Goal: Book appointment/travel/reservation

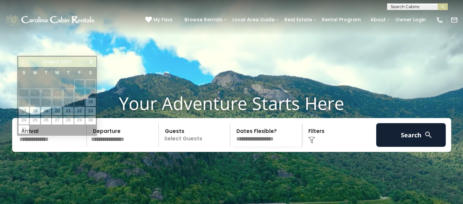
click at [34, 147] on input "text" at bounding box center [52, 135] width 70 height 24
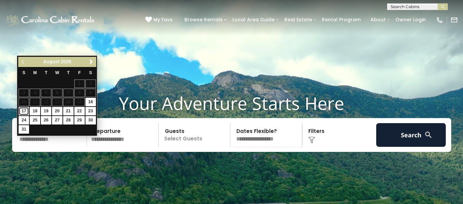
click at [24, 110] on link "17" at bounding box center [24, 111] width 10 height 8
type input "*******"
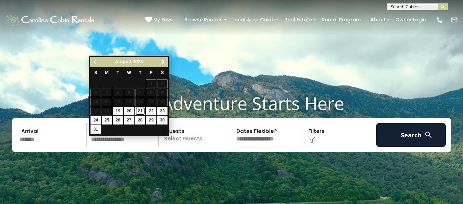
click at [140, 111] on link "21" at bounding box center [140, 111] width 10 height 8
type input "*******"
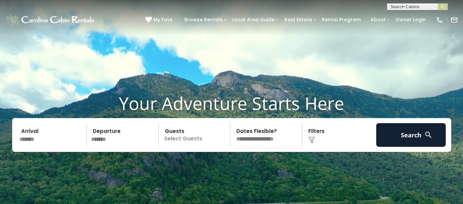
click at [171, 147] on p "Select Guests" at bounding box center [196, 135] width 70 height 24
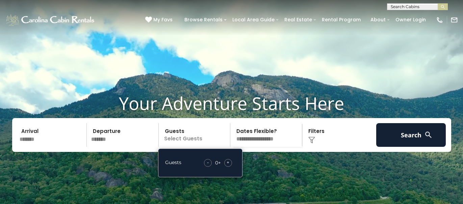
click at [229, 165] on span "+" at bounding box center [228, 162] width 3 height 7
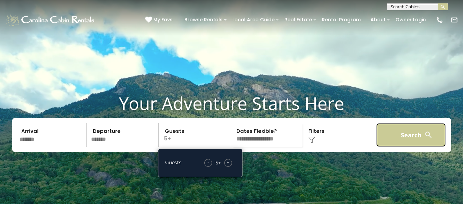
click at [391, 147] on button "Search" at bounding box center [411, 135] width 70 height 24
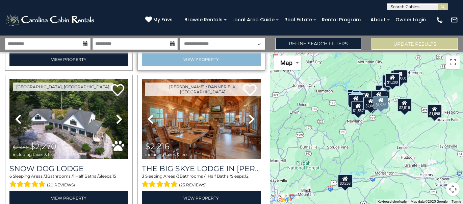
scroll to position [975, 0]
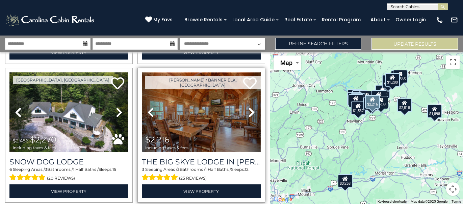
click at [204, 100] on img at bounding box center [201, 112] width 119 height 80
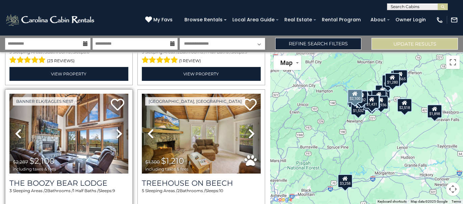
scroll to position [1380, 0]
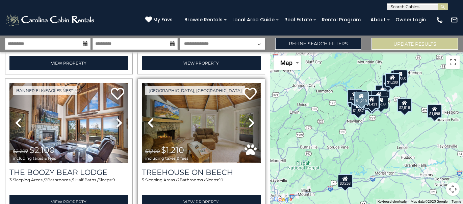
click at [180, 112] on img at bounding box center [201, 123] width 119 height 80
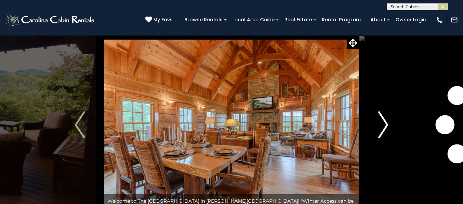
click at [382, 128] on img "Next" at bounding box center [383, 124] width 10 height 27
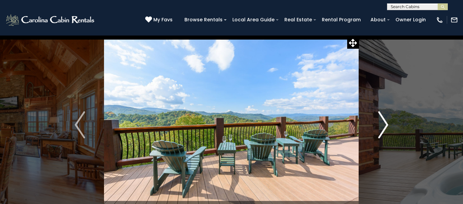
click at [382, 128] on img "Next" at bounding box center [383, 124] width 10 height 27
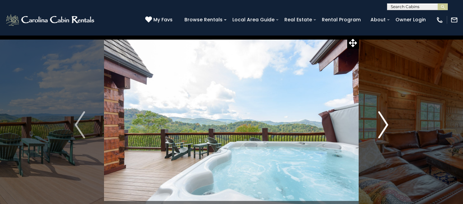
click at [382, 128] on img "Next" at bounding box center [383, 124] width 10 height 27
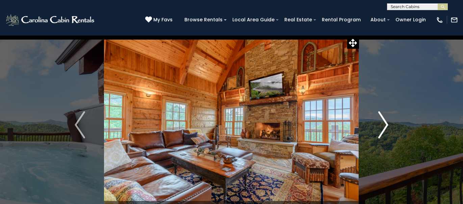
click at [382, 128] on img "Next" at bounding box center [383, 124] width 10 height 27
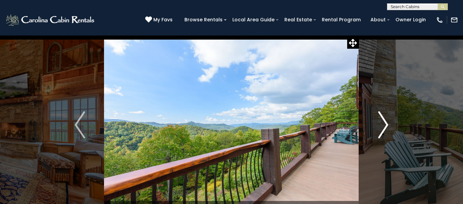
click at [382, 128] on img "Next" at bounding box center [383, 124] width 10 height 27
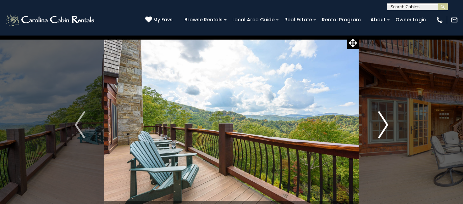
click at [382, 128] on img "Next" at bounding box center [383, 124] width 10 height 27
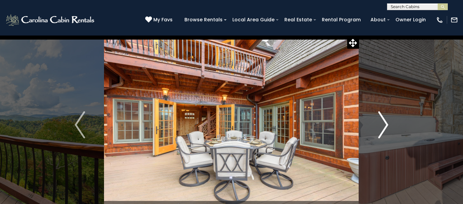
click at [382, 128] on img "Next" at bounding box center [383, 124] width 10 height 27
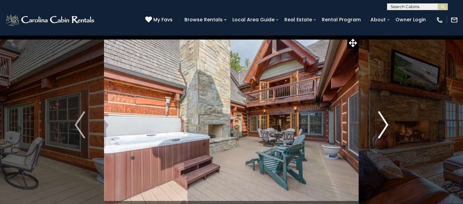
click at [382, 128] on img "Next" at bounding box center [383, 124] width 10 height 27
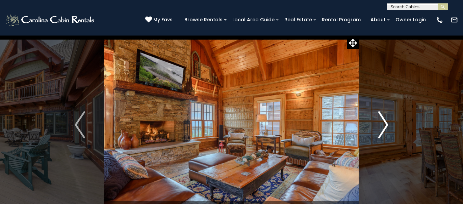
click at [382, 128] on img "Next" at bounding box center [383, 124] width 10 height 27
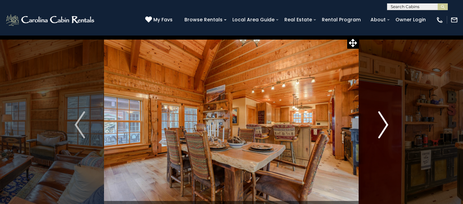
click at [382, 128] on img "Next" at bounding box center [383, 124] width 10 height 27
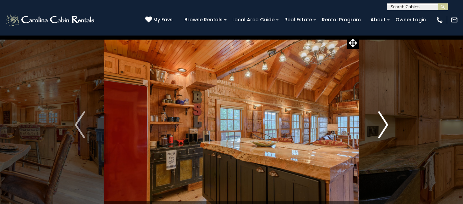
click at [382, 128] on img "Next" at bounding box center [383, 124] width 10 height 27
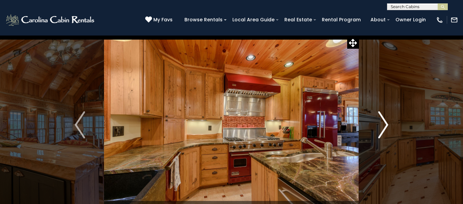
click at [382, 128] on img "Next" at bounding box center [383, 124] width 10 height 27
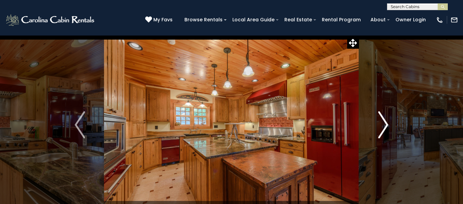
click at [382, 128] on img "Next" at bounding box center [383, 124] width 10 height 27
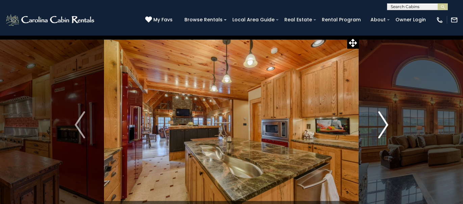
click at [382, 128] on img "Next" at bounding box center [383, 124] width 10 height 27
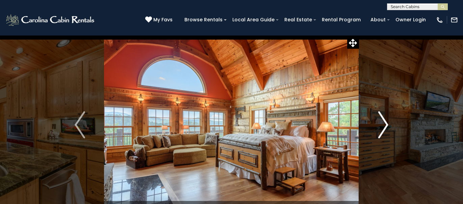
click at [382, 128] on img "Next" at bounding box center [383, 124] width 10 height 27
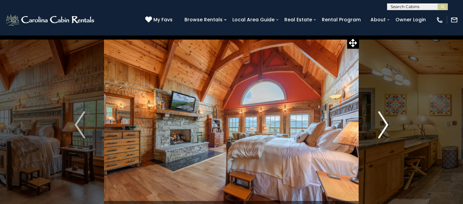
click at [382, 128] on img "Next" at bounding box center [383, 124] width 10 height 27
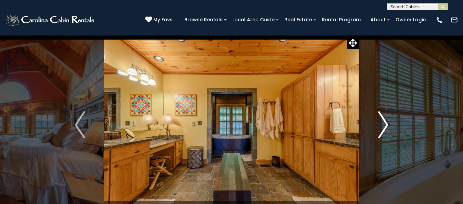
click at [382, 128] on img "Next" at bounding box center [383, 124] width 10 height 27
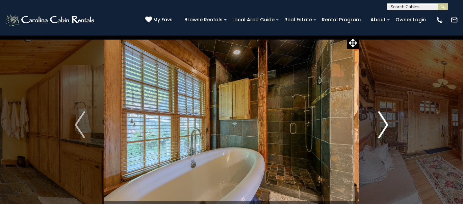
click at [382, 128] on img "Next" at bounding box center [383, 124] width 10 height 27
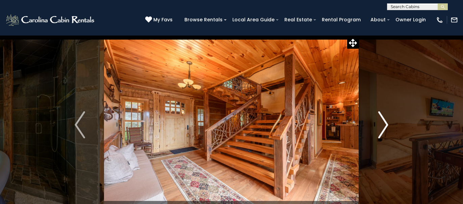
click at [382, 128] on img "Next" at bounding box center [383, 124] width 10 height 27
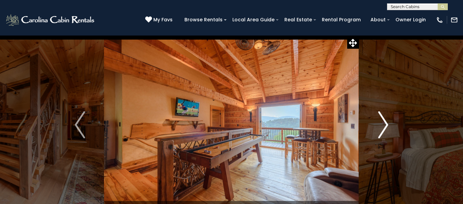
click at [382, 128] on img "Next" at bounding box center [383, 124] width 10 height 27
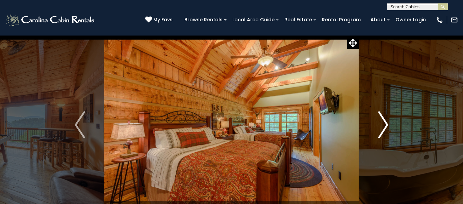
click at [382, 128] on img "Next" at bounding box center [383, 124] width 10 height 27
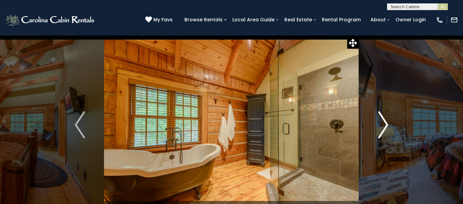
click at [382, 128] on img "Next" at bounding box center [383, 124] width 10 height 27
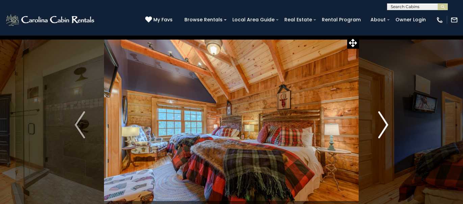
click at [382, 128] on img "Next" at bounding box center [383, 124] width 10 height 27
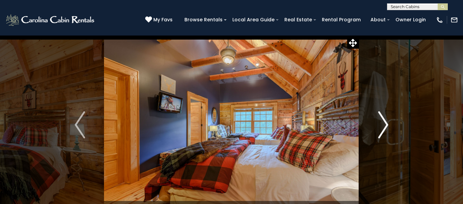
click at [382, 128] on img "Next" at bounding box center [383, 124] width 10 height 27
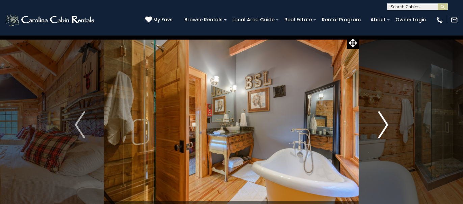
click at [382, 128] on img "Next" at bounding box center [383, 124] width 10 height 27
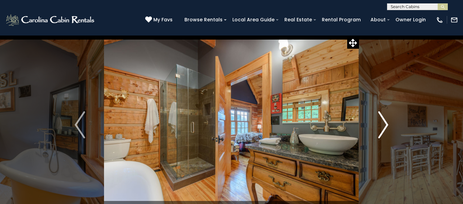
click at [382, 128] on img "Next" at bounding box center [383, 124] width 10 height 27
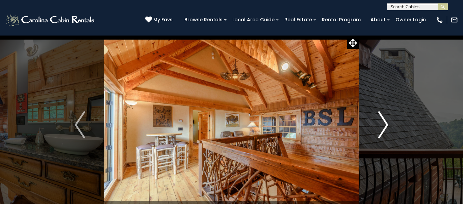
click at [382, 128] on img "Next" at bounding box center [383, 124] width 10 height 27
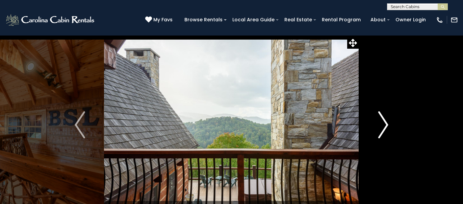
click at [382, 128] on img "Next" at bounding box center [383, 124] width 10 height 27
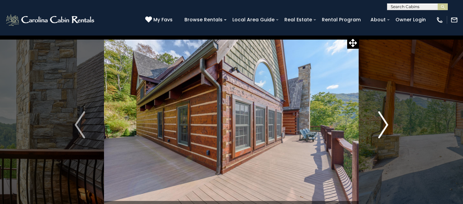
click at [382, 128] on img "Next" at bounding box center [383, 124] width 10 height 27
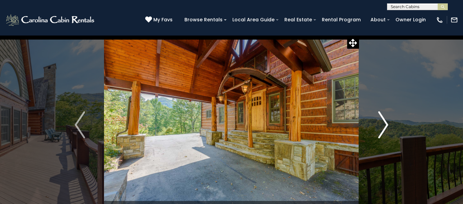
click at [382, 128] on img "Next" at bounding box center [383, 124] width 10 height 27
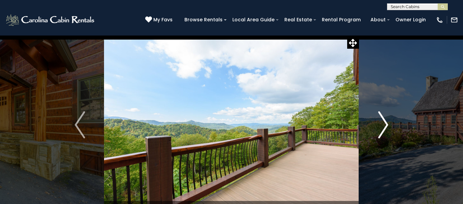
click at [382, 128] on img "Next" at bounding box center [383, 124] width 10 height 27
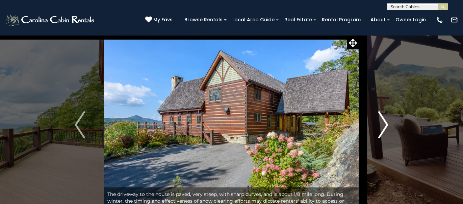
click at [382, 128] on img "Next" at bounding box center [383, 124] width 10 height 27
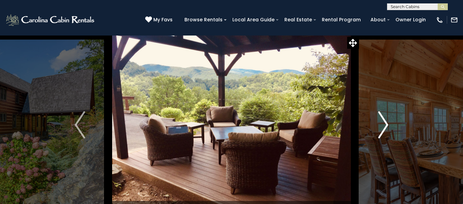
click at [382, 128] on img "Next" at bounding box center [383, 124] width 10 height 27
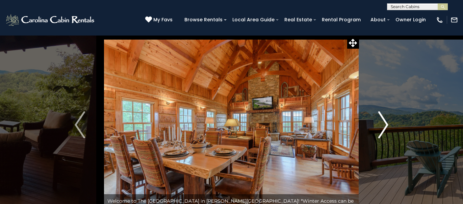
click at [382, 128] on img "Next" at bounding box center [383, 124] width 10 height 27
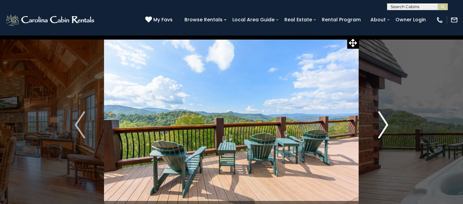
click at [382, 128] on img "Next" at bounding box center [383, 124] width 10 height 27
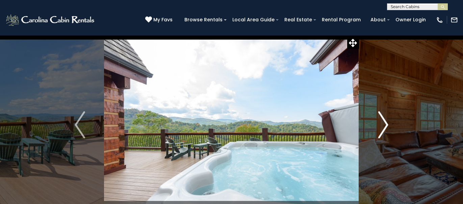
click at [382, 128] on img "Next" at bounding box center [383, 124] width 10 height 27
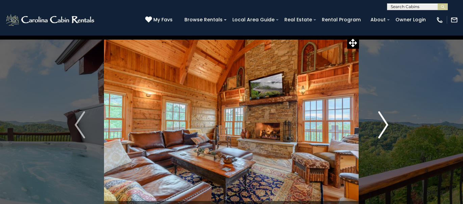
click at [382, 128] on img "Next" at bounding box center [383, 124] width 10 height 27
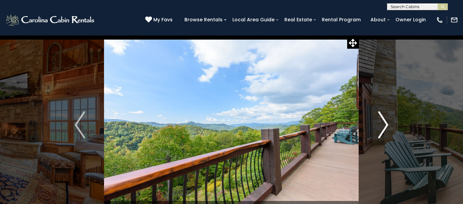
click at [382, 128] on img "Next" at bounding box center [383, 124] width 10 height 27
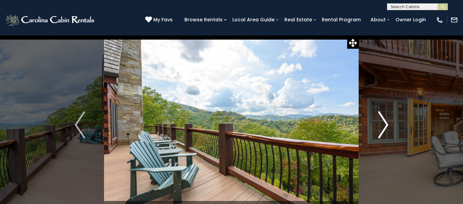
click at [382, 128] on img "Next" at bounding box center [383, 124] width 10 height 27
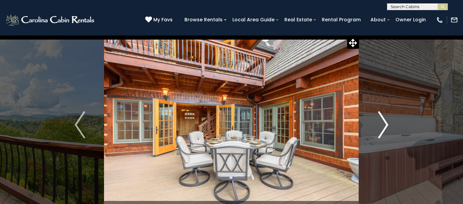
click at [382, 128] on img "Next" at bounding box center [383, 124] width 10 height 27
